Goal: Information Seeking & Learning: Learn about a topic

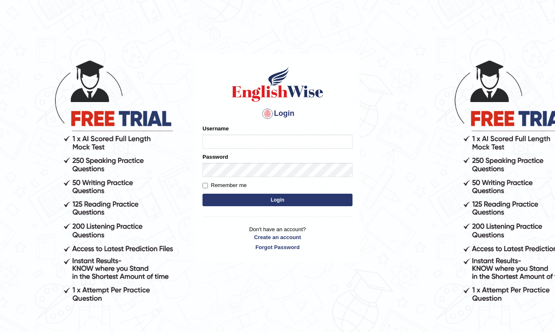
click at [233, 144] on input "Username" at bounding box center [278, 142] width 150 height 14
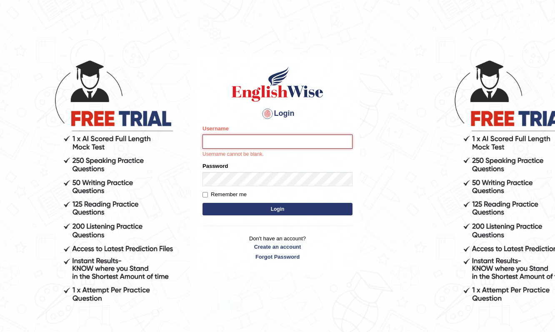
click at [223, 142] on input "Username" at bounding box center [278, 142] width 150 height 14
type input "Raynice"
click at [368, 158] on body "Login Please fix the following errors: Username Raynice Username cannot be blan…" at bounding box center [277, 194] width 555 height 332
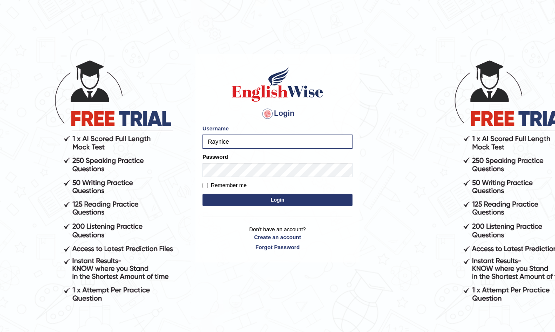
click at [278, 200] on button "Login" at bounding box center [278, 200] width 150 height 13
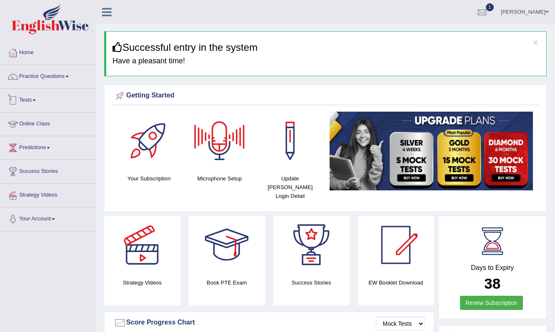
click at [34, 101] on link "Tests" at bounding box center [47, 99] width 95 height 21
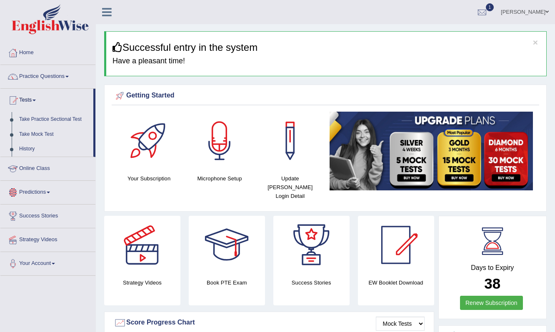
click at [47, 168] on link "Online Class" at bounding box center [47, 167] width 95 height 21
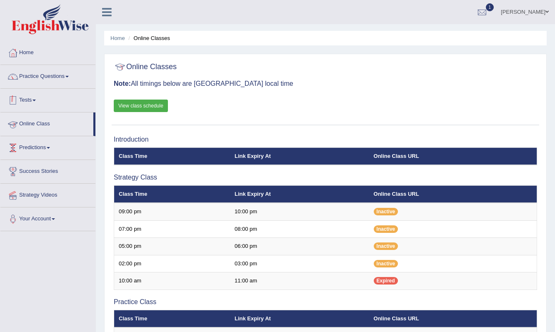
click at [39, 97] on link "Tests" at bounding box center [47, 99] width 95 height 21
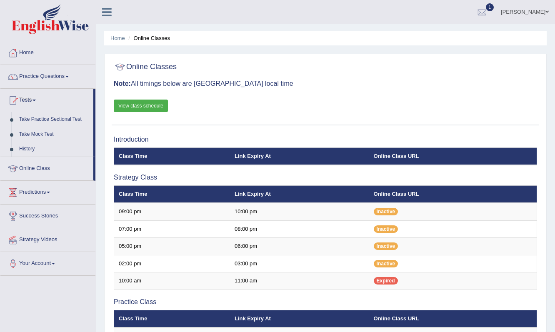
click at [130, 105] on link "View class schedule" at bounding box center [141, 106] width 54 height 13
click at [39, 134] on link "Take Mock Test" at bounding box center [54, 134] width 78 height 15
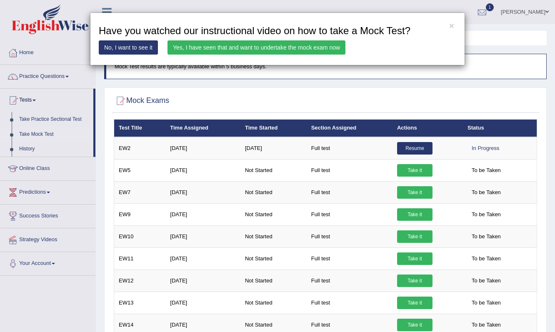
click at [257, 50] on link "Yes, I have seen that and want to undertake the mock exam now" at bounding box center [257, 47] width 178 height 14
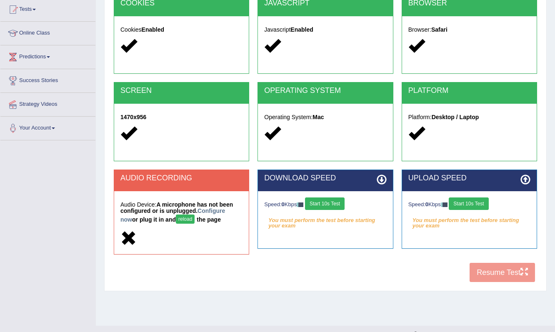
scroll to position [98, 0]
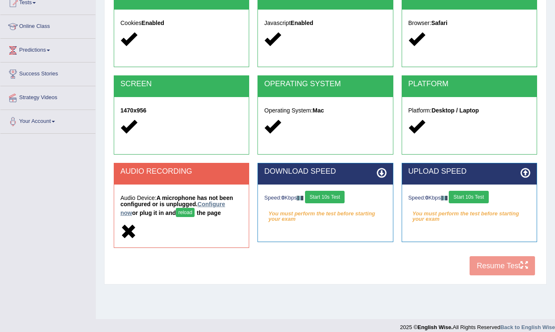
click at [215, 204] on link "Configure now" at bounding box center [172, 208] width 105 height 15
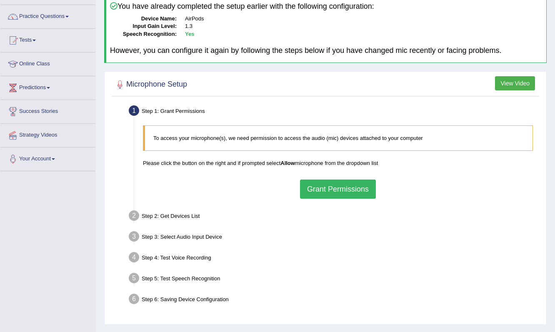
scroll to position [63, 0]
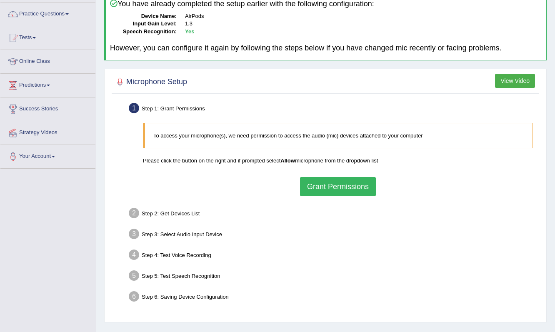
click at [338, 184] on button "Grant Permissions" at bounding box center [338, 186] width 76 height 19
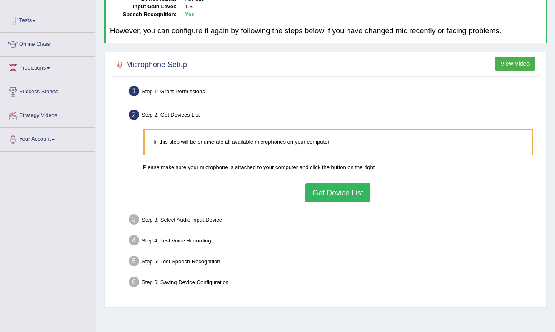
scroll to position [100, 0]
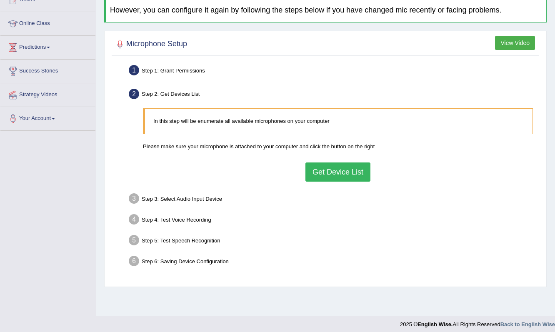
click at [337, 175] on button "Get Device List" at bounding box center [338, 172] width 65 height 19
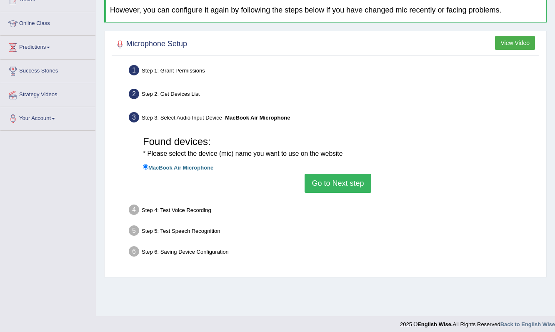
click at [342, 179] on button "Go to Next step" at bounding box center [338, 183] width 66 height 19
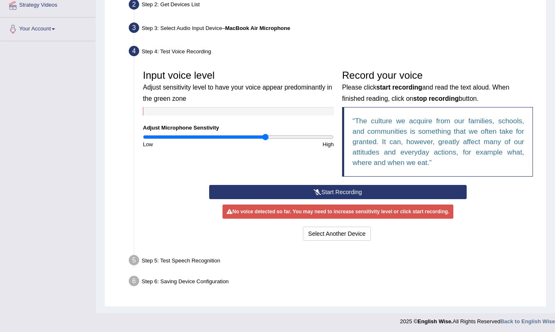
scroll to position [190, 0]
click at [320, 191] on button "Start Recording" at bounding box center [337, 192] width 257 height 14
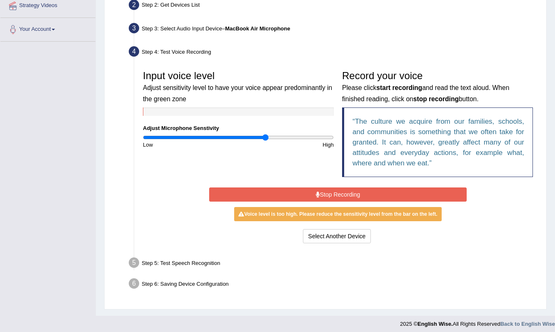
click at [339, 194] on button "Stop Recording" at bounding box center [337, 195] width 257 height 14
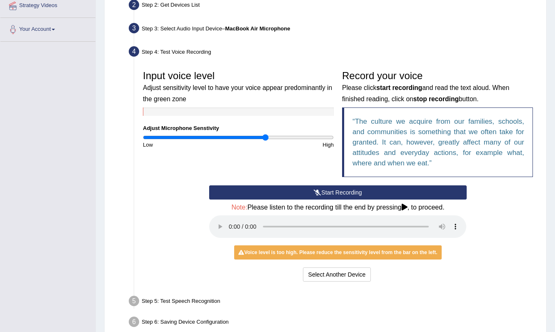
click at [227, 221] on audio at bounding box center [337, 226] width 257 height 23
click at [228, 221] on audio at bounding box center [337, 226] width 257 height 23
click at [230, 135] on input "range" at bounding box center [238, 137] width 191 height 7
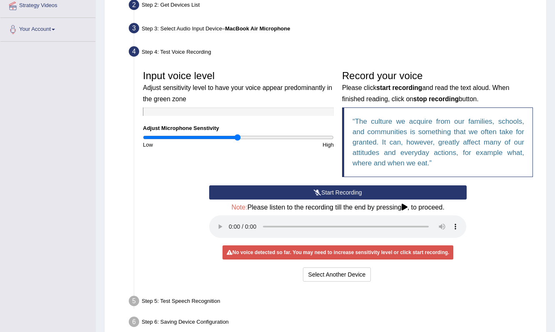
click at [237, 136] on input "range" at bounding box center [238, 137] width 191 height 7
click at [227, 220] on audio at bounding box center [337, 226] width 257 height 23
click at [229, 220] on audio at bounding box center [337, 226] width 257 height 23
click at [325, 192] on button "Start Recording" at bounding box center [337, 192] width 257 height 14
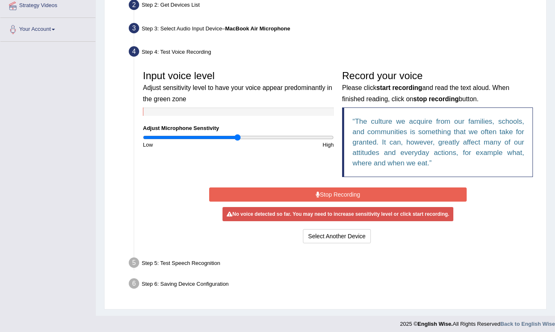
click at [323, 189] on button "Stop Recording" at bounding box center [337, 195] width 257 height 14
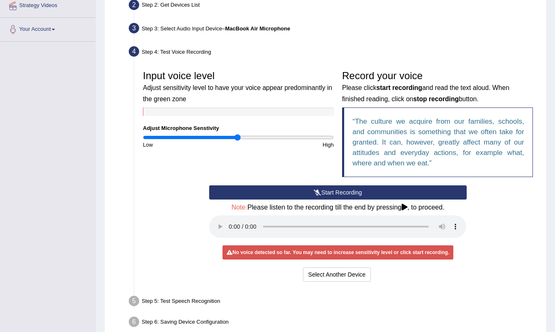
click at [338, 192] on button "Start Recording" at bounding box center [337, 192] width 257 height 14
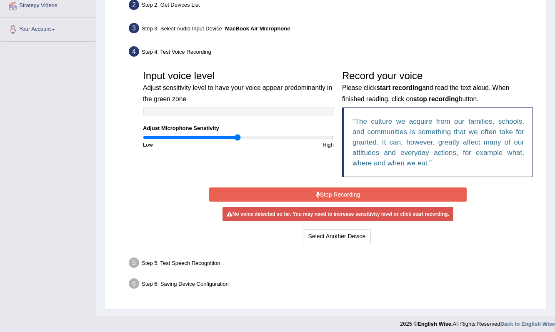
click at [338, 192] on button "Stop Recording" at bounding box center [337, 195] width 257 height 14
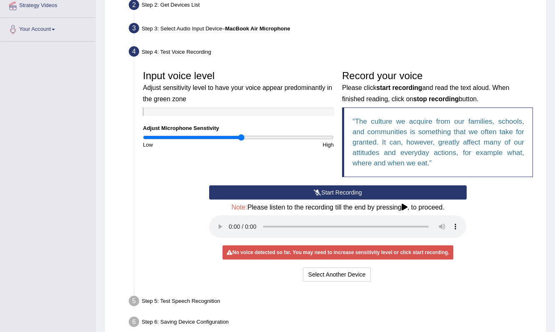
drag, startPoint x: 238, startPoint y: 135, endPoint x: 247, endPoint y: 135, distance: 9.2
click at [242, 135] on input "range" at bounding box center [238, 137] width 191 height 7
drag, startPoint x: 241, startPoint y: 133, endPoint x: 268, endPoint y: 137, distance: 26.9
click at [268, 137] on input "range" at bounding box center [238, 137] width 191 height 7
click at [230, 223] on audio at bounding box center [337, 226] width 257 height 23
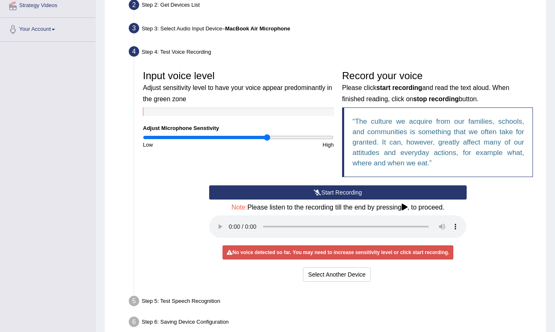
click at [320, 194] on button "Start Recording" at bounding box center [337, 192] width 257 height 14
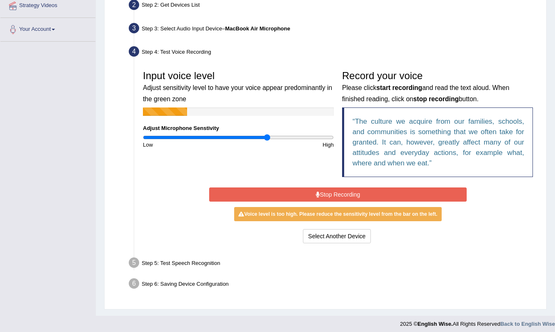
click at [326, 195] on button "Stop Recording" at bounding box center [337, 195] width 257 height 14
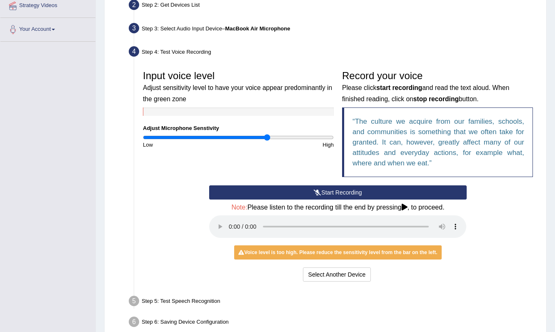
click at [230, 218] on audio at bounding box center [337, 226] width 257 height 23
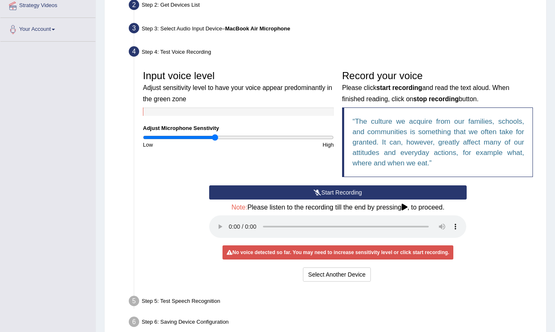
drag, startPoint x: 267, startPoint y: 135, endPoint x: 215, endPoint y: 135, distance: 51.7
type input "0.76"
click at [215, 135] on input "range" at bounding box center [238, 137] width 191 height 7
click at [326, 189] on button "Start Recording" at bounding box center [337, 192] width 257 height 14
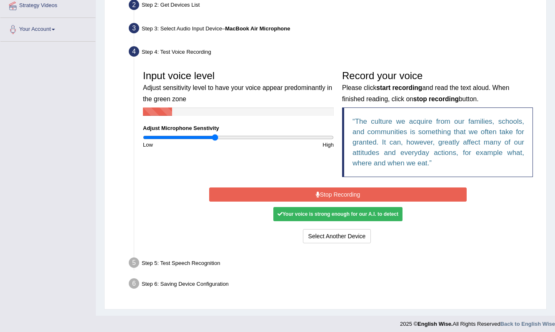
click at [338, 195] on button "Stop Recording" at bounding box center [337, 195] width 257 height 14
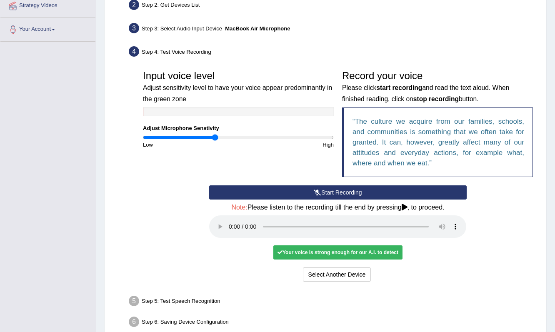
click at [229, 220] on audio at bounding box center [337, 226] width 257 height 23
click at [429, 207] on h4 "Note: Please listen to the recording till the end by pressing , to proceed." at bounding box center [337, 208] width 257 height 8
click at [408, 207] on icon at bounding box center [405, 207] width 6 height 7
click at [380, 268] on button "Voice is ok. Go to Next step" at bounding box center [373, 275] width 83 height 14
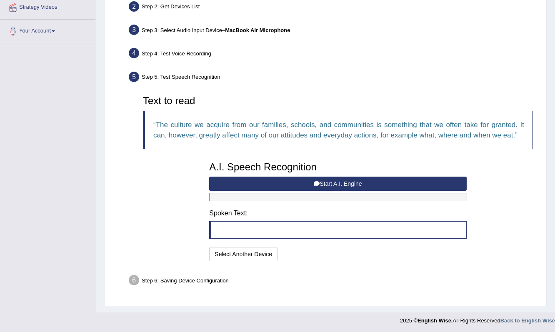
scroll to position [187, 0]
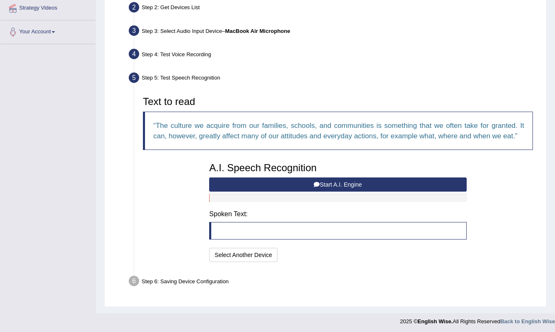
click at [343, 183] on button "Start A.I. Engine" at bounding box center [337, 185] width 257 height 14
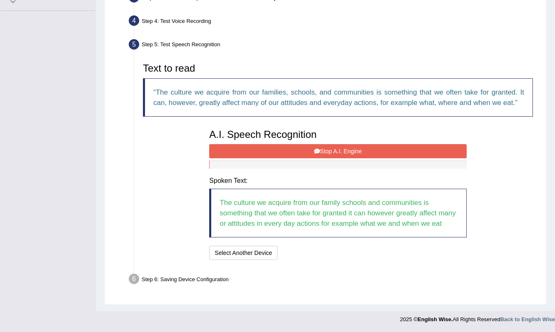
scroll to position [229, 0]
click at [346, 144] on button "Stop A.I. Engine" at bounding box center [337, 151] width 257 height 14
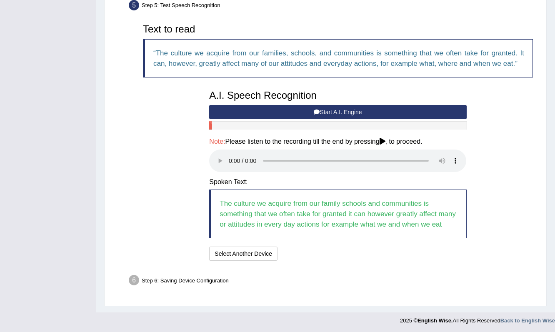
scroll to position [259, 0]
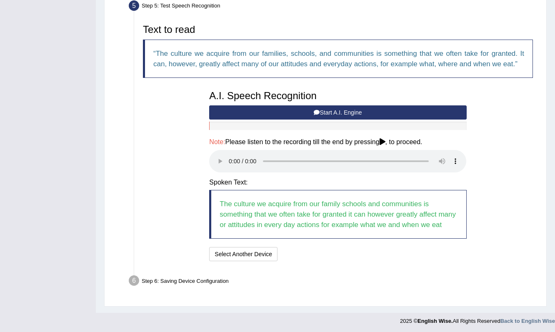
click at [229, 156] on audio at bounding box center [337, 161] width 257 height 23
click at [321, 256] on button "Speech is ok. Go to Last step" at bounding box center [324, 254] width 87 height 14
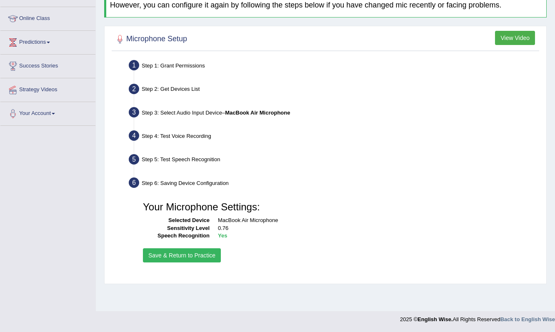
scroll to position [105, 0]
click at [193, 254] on button "Save & Return to Practice" at bounding box center [182, 255] width 78 height 14
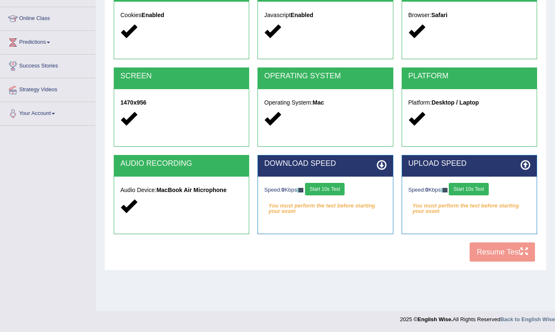
scroll to position [105, 0]
click at [326, 190] on button "Start 10s Test" at bounding box center [325, 189] width 40 height 13
click at [473, 186] on button "Start 10s Test" at bounding box center [469, 189] width 40 height 13
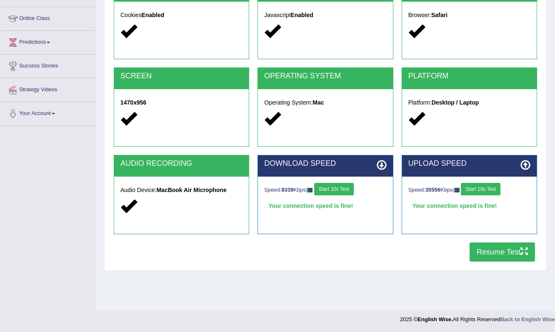
click at [506, 256] on button "Resume Test" at bounding box center [502, 252] width 65 height 19
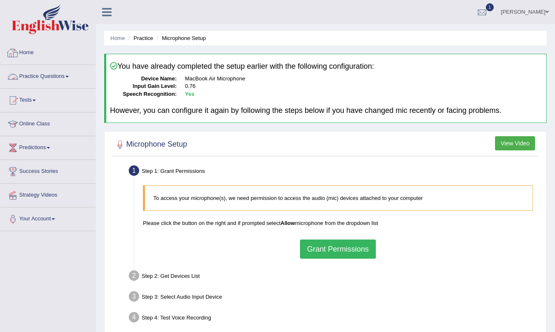
click at [42, 78] on link "Practice Questions" at bounding box center [47, 75] width 95 height 21
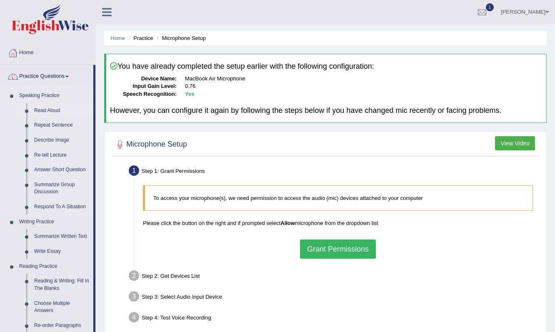
click at [54, 111] on link "Read Aloud" at bounding box center [61, 110] width 63 height 15
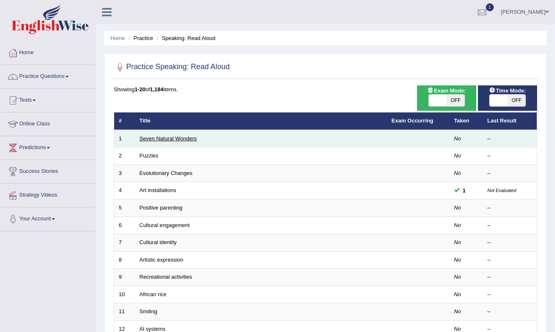
click at [178, 138] on link "Seven Natural Wonders" at bounding box center [169, 138] width 58 height 6
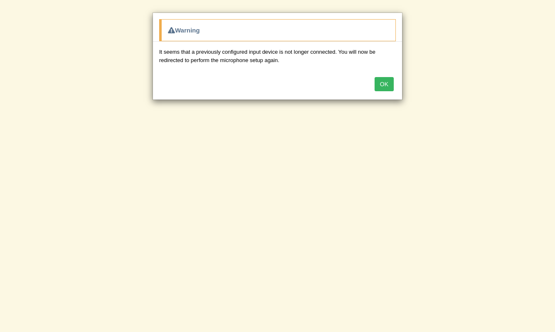
click at [391, 84] on button "OK" at bounding box center [384, 84] width 19 height 14
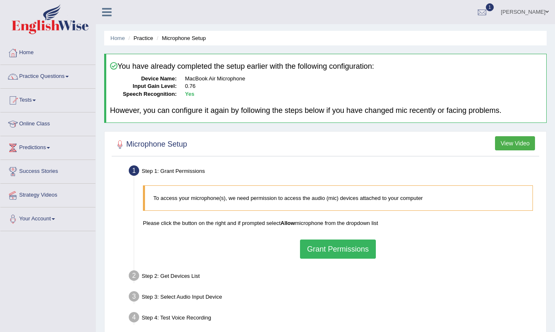
click at [340, 248] on button "Grant Permissions" at bounding box center [338, 249] width 76 height 19
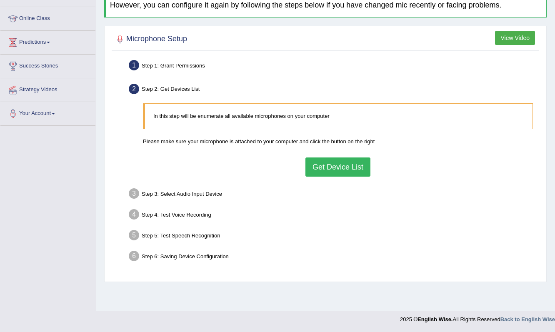
scroll to position [105, 0]
click at [336, 171] on button "Get Device List" at bounding box center [338, 167] width 65 height 19
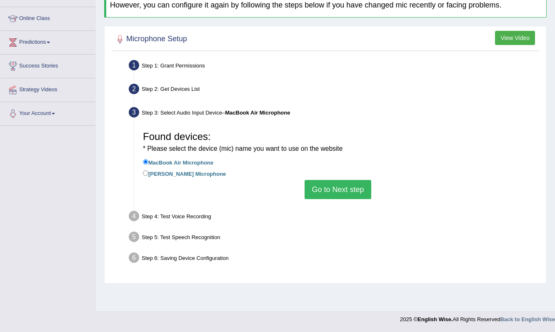
click at [338, 181] on button "Go to Next step" at bounding box center [338, 189] width 66 height 19
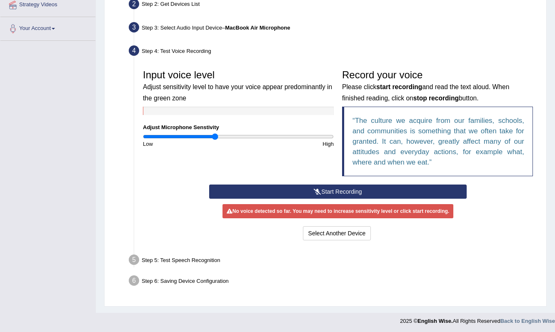
scroll to position [190, 0]
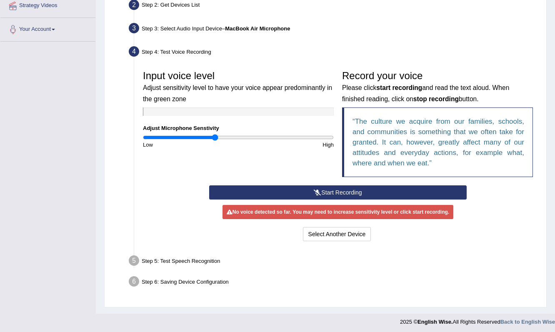
click at [331, 190] on button "Start Recording" at bounding box center [337, 192] width 257 height 14
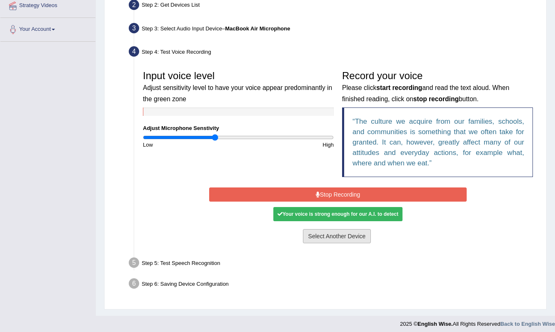
click at [348, 235] on button "Select Another Device" at bounding box center [337, 236] width 68 height 14
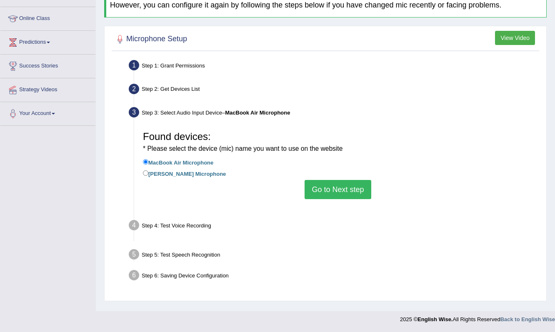
scroll to position [105, 0]
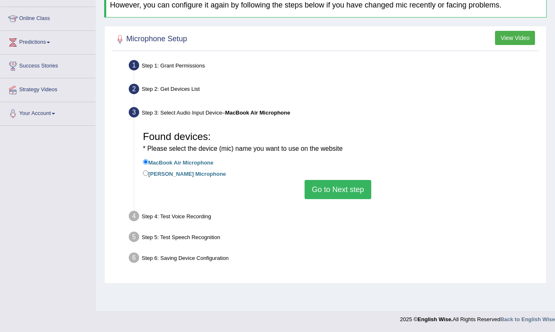
click at [331, 181] on button "Go to Next step" at bounding box center [338, 189] width 66 height 19
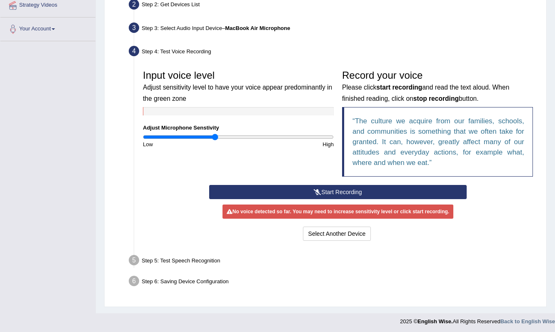
scroll to position [190, 0]
click at [329, 191] on button "Start Recording" at bounding box center [337, 192] width 257 height 14
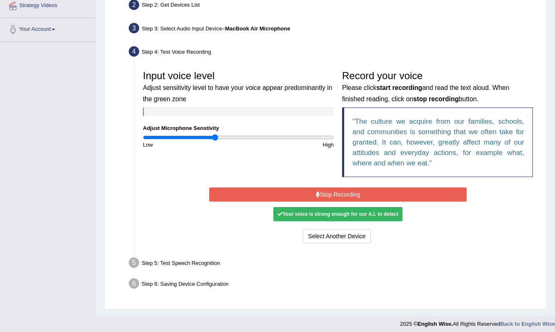
click at [341, 197] on button "Stop Recording" at bounding box center [337, 195] width 257 height 14
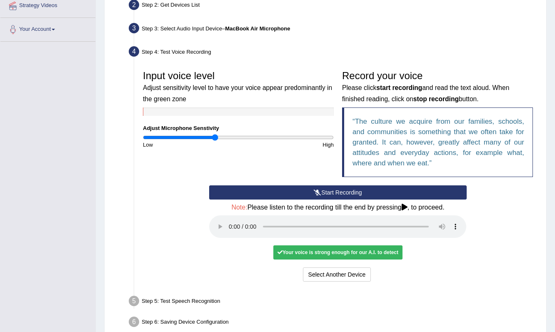
click at [231, 220] on audio at bounding box center [337, 226] width 257 height 23
click at [388, 268] on button "Voice is ok. Go to Next step" at bounding box center [373, 275] width 83 height 14
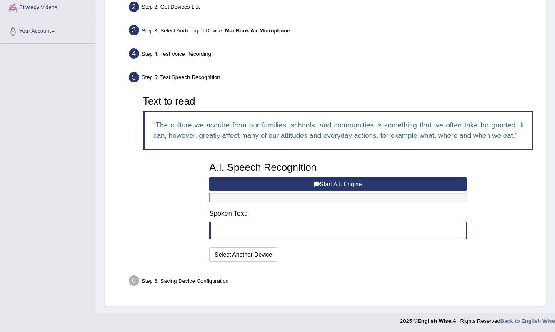
scroll to position [187, 0]
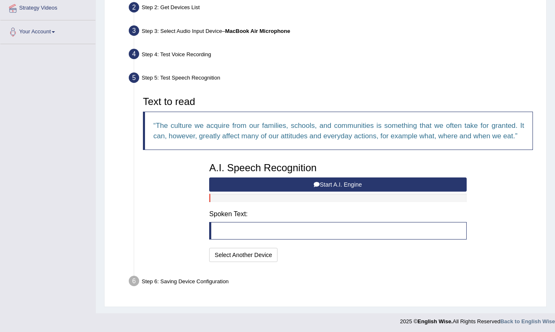
click at [331, 185] on button "Start A.I. Engine" at bounding box center [337, 185] width 257 height 14
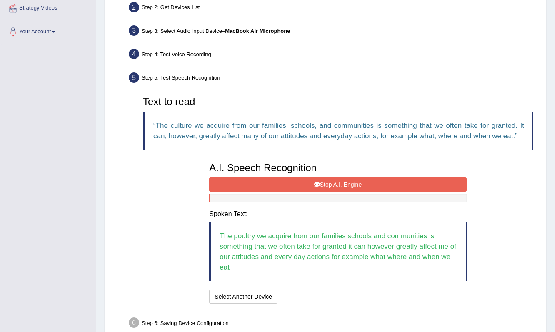
click at [328, 179] on button "Stop A.I. Engine" at bounding box center [337, 185] width 257 height 14
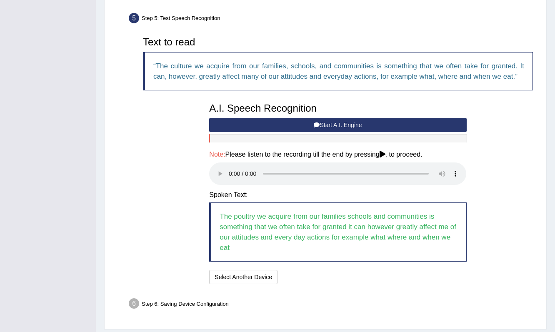
scroll to position [255, 0]
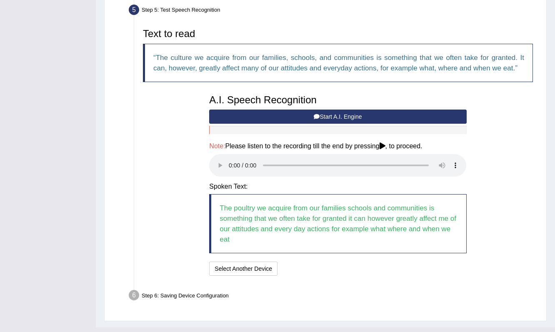
click at [230, 161] on audio at bounding box center [337, 165] width 257 height 23
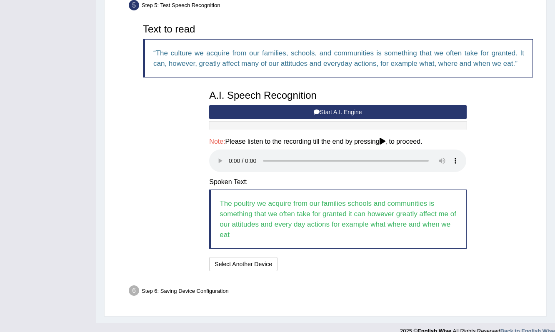
scroll to position [259, 0]
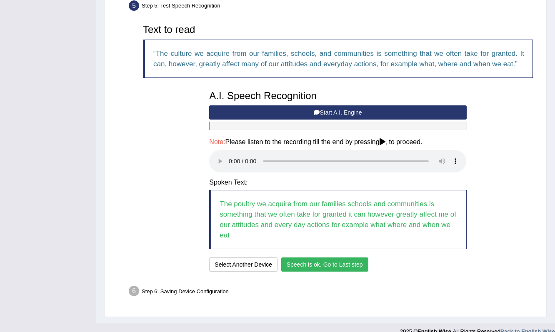
click at [330, 258] on button "Speech is ok. Go to Last step" at bounding box center [324, 265] width 87 height 14
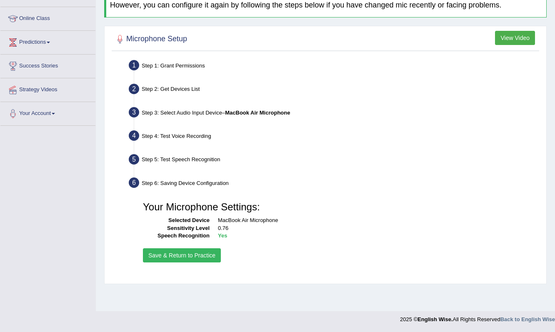
scroll to position [105, 0]
click at [188, 248] on button "Save & Return to Practice" at bounding box center [182, 255] width 78 height 14
click at [189, 255] on button "Save & Return to Practice" at bounding box center [182, 255] width 78 height 14
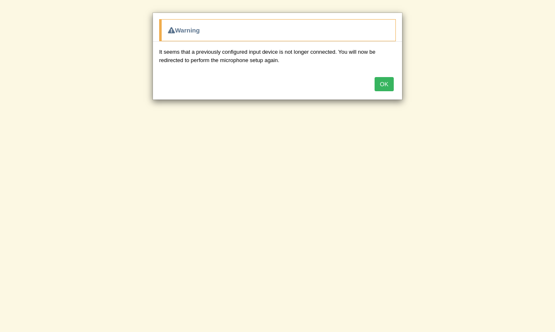
click at [381, 85] on button "OK" at bounding box center [384, 84] width 19 height 14
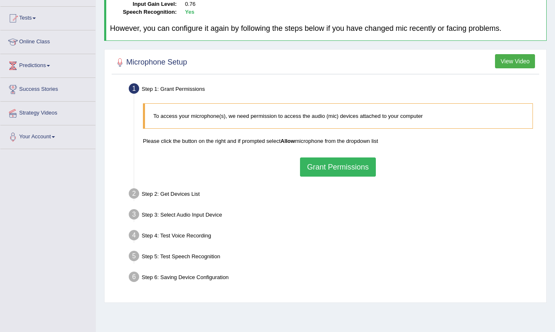
scroll to position [86, 0]
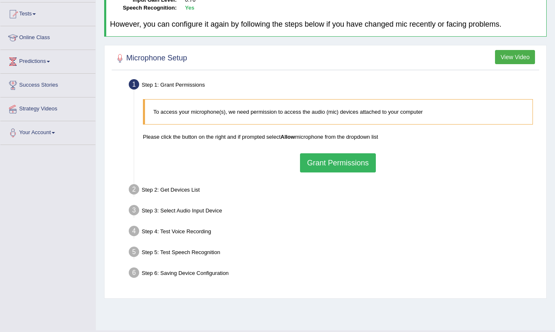
click at [334, 157] on button "Grant Permissions" at bounding box center [338, 162] width 76 height 19
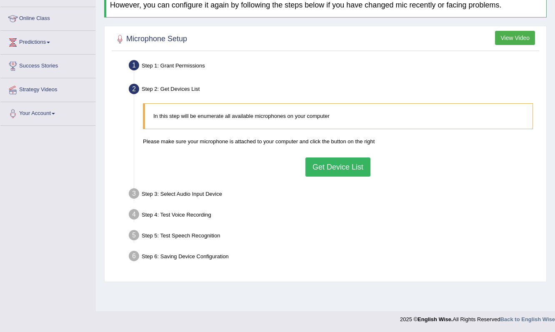
scroll to position [105, 0]
click at [328, 158] on button "Get Device List" at bounding box center [338, 167] width 65 height 19
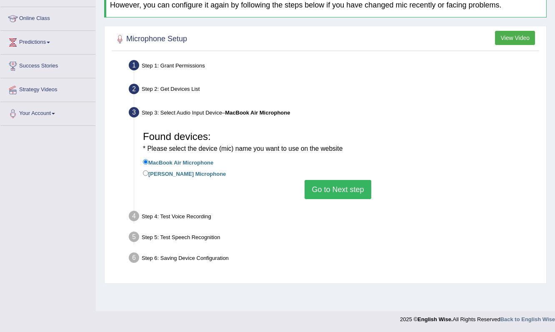
click at [330, 183] on button "Go to Next step" at bounding box center [338, 189] width 66 height 19
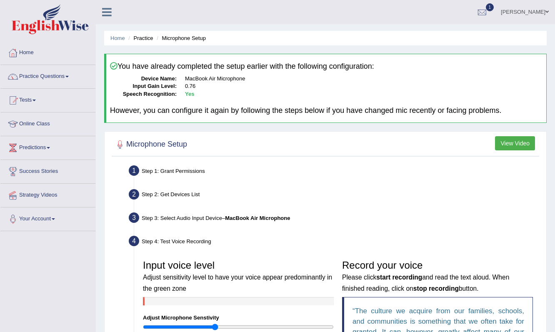
scroll to position [0, 0]
click at [514, 143] on button "View Video" at bounding box center [515, 143] width 40 height 14
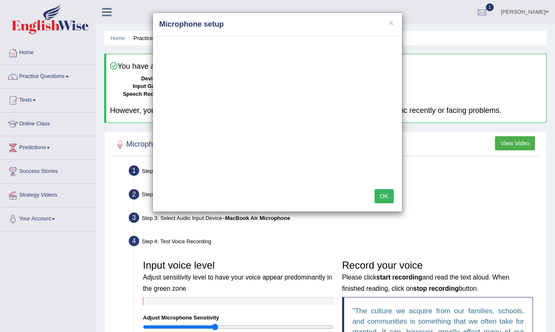
click at [383, 199] on button "OK" at bounding box center [384, 196] width 19 height 14
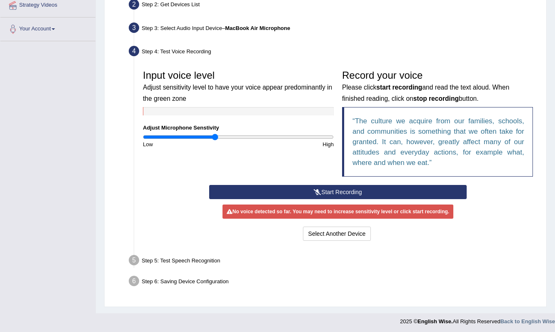
scroll to position [190, 0]
click at [317, 247] on ul "Step 1: Grant Permissions To access your microphone(s), we need permission to a…" at bounding box center [325, 132] width 423 height 318
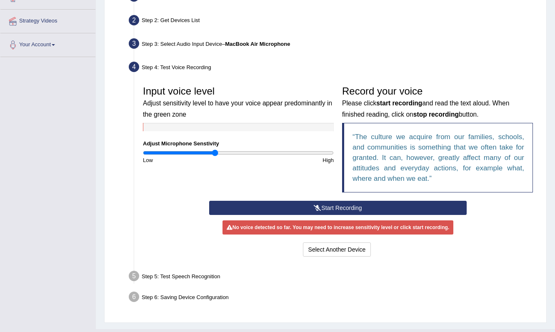
scroll to position [152, 0]
